Goal: Transaction & Acquisition: Book appointment/travel/reservation

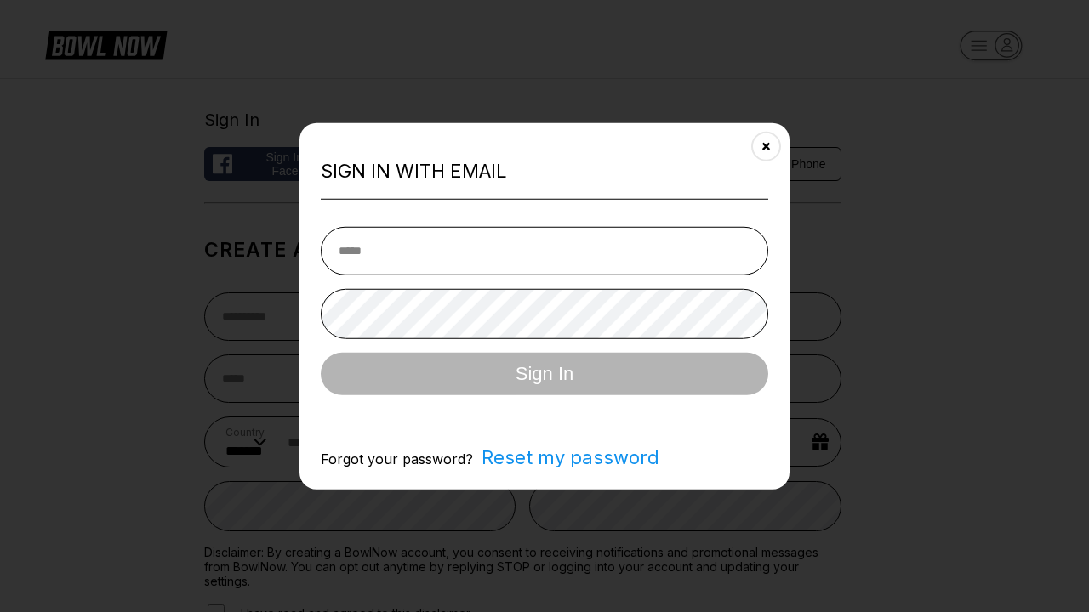
select select "**"
type input "**********"
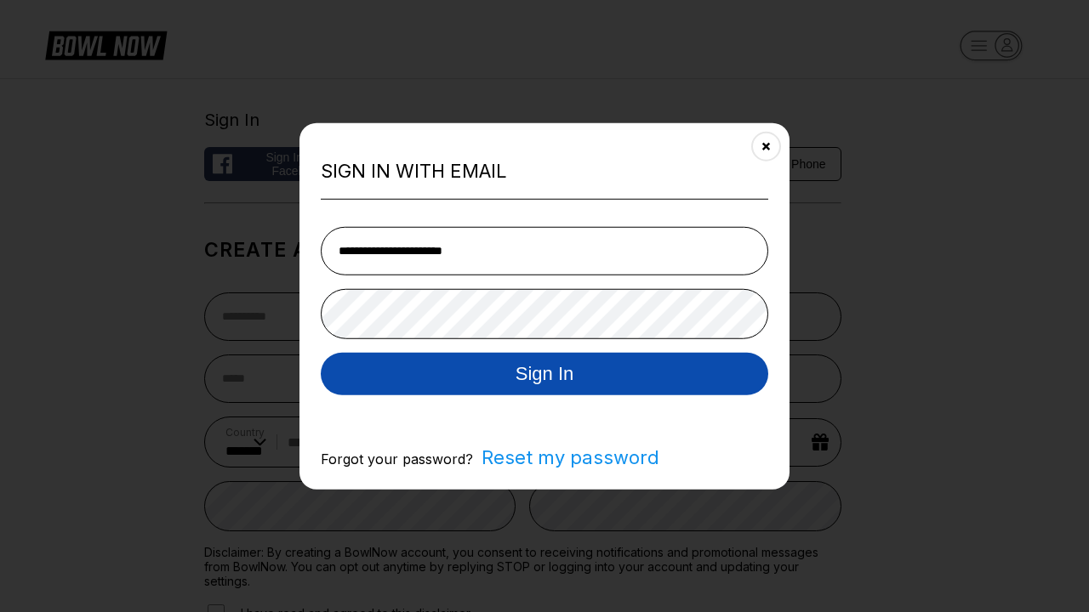
click at [544, 375] on button "Sign In" at bounding box center [544, 373] width 447 height 43
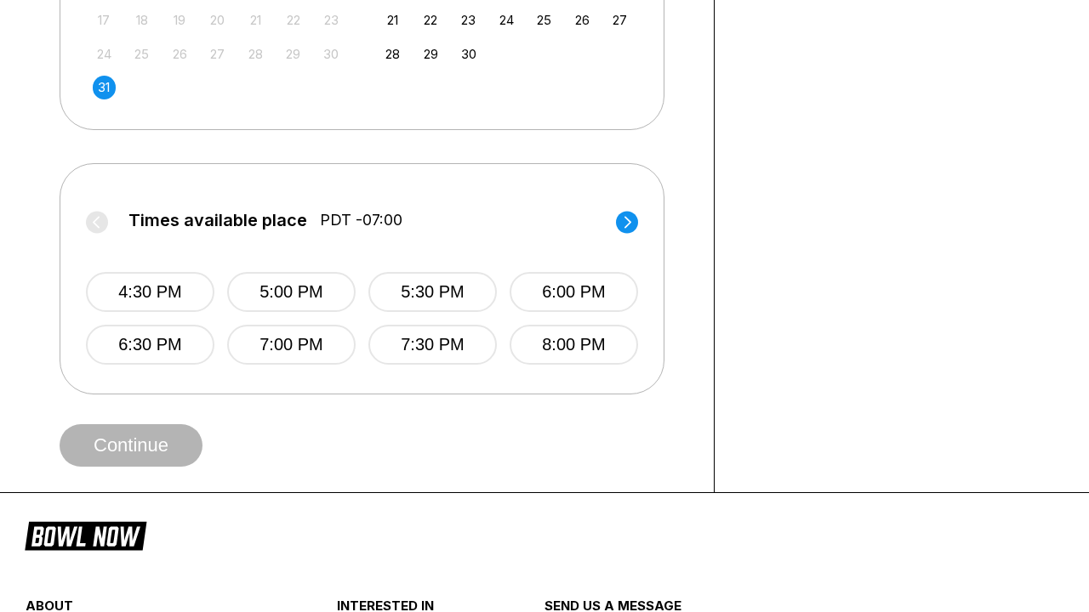
scroll to position [0, 552]
